Goal: Consume media (video, audio)

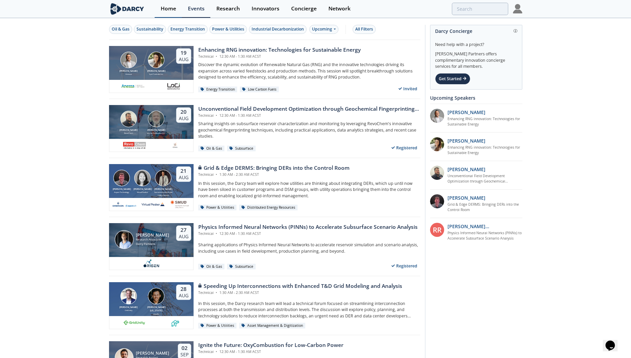
click at [167, 9] on div "Home" at bounding box center [168, 8] width 15 height 5
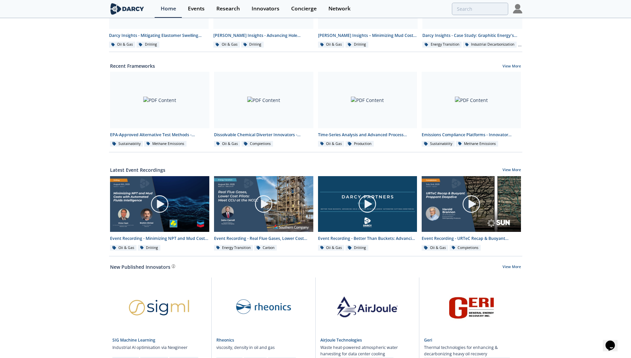
scroll to position [196, 0]
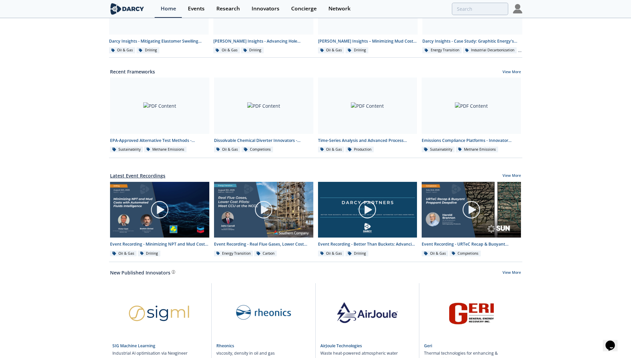
click at [142, 173] on link "Latest Event Recordings" at bounding box center [137, 175] width 55 height 7
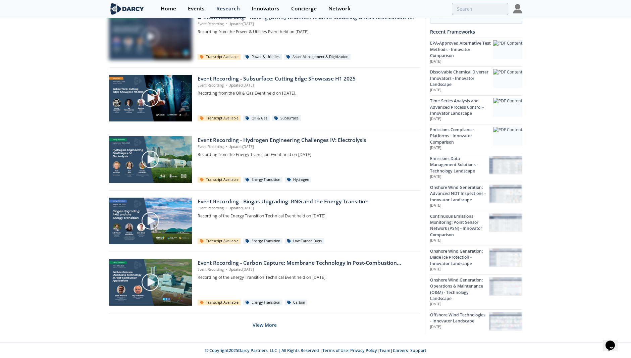
scroll to position [338, 0]
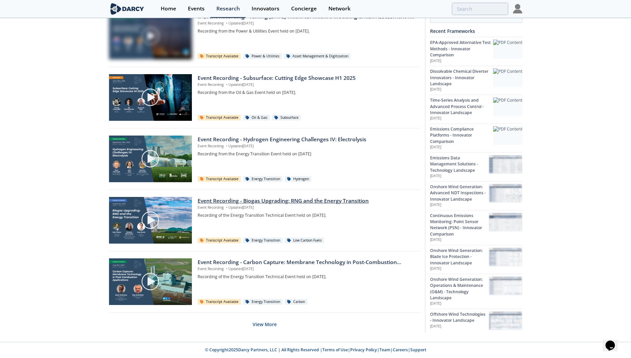
click at [251, 199] on div "Event Recording - Biogas Upgrading: RNG and the Energy Transition" at bounding box center [307, 201] width 218 height 8
